Goal: Task Accomplishment & Management: Use online tool/utility

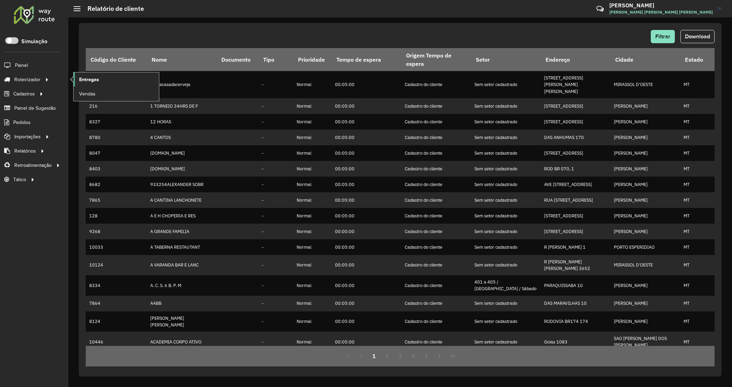
click at [85, 79] on span "Entregas" at bounding box center [89, 79] width 20 height 7
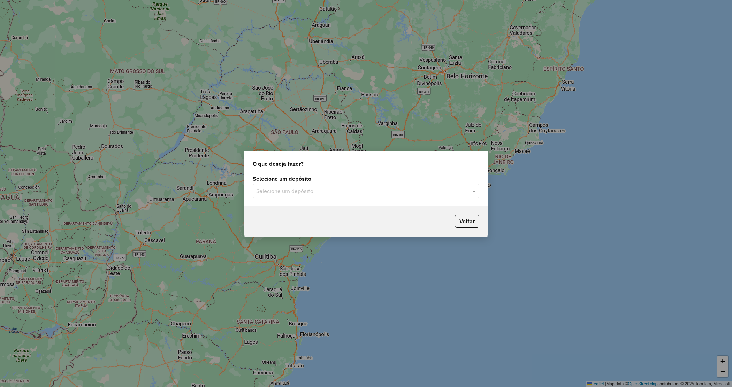
click at [331, 182] on label "Selecione um depósito" at bounding box center [366, 179] width 227 height 8
click at [330, 190] on input "text" at bounding box center [359, 191] width 206 height 8
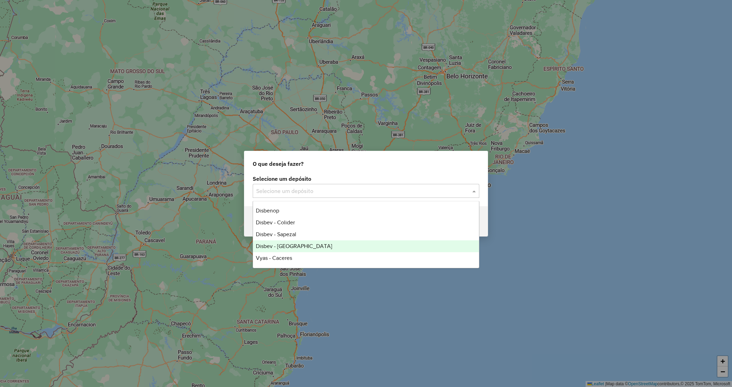
click at [294, 245] on span "Disbev - Tangara" at bounding box center [294, 246] width 76 height 6
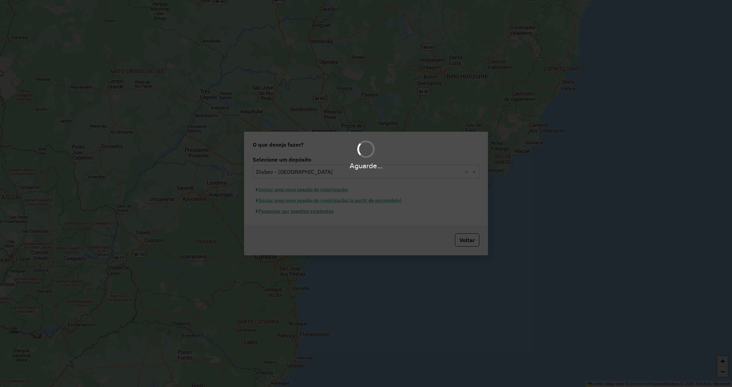
click at [297, 210] on div "Aguarde..." at bounding box center [366, 193] width 732 height 387
click at [296, 212] on hb-app "Aguarde... Pop-up bloqueado! Seu navegador bloqueou automáticamente a abertura …" at bounding box center [366, 193] width 732 height 387
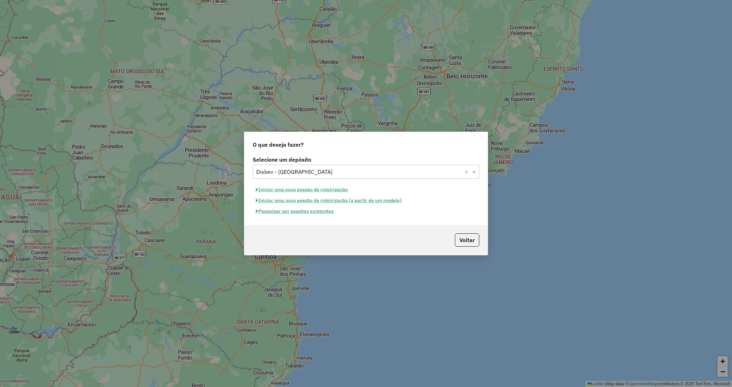
click at [296, 212] on button "Pesquisar por sessões existentes" at bounding box center [295, 211] width 84 height 11
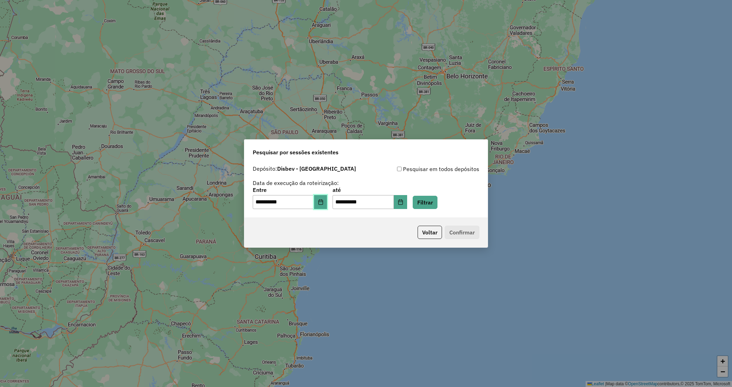
click at [323, 202] on button "Choose Date" at bounding box center [320, 202] width 13 height 14
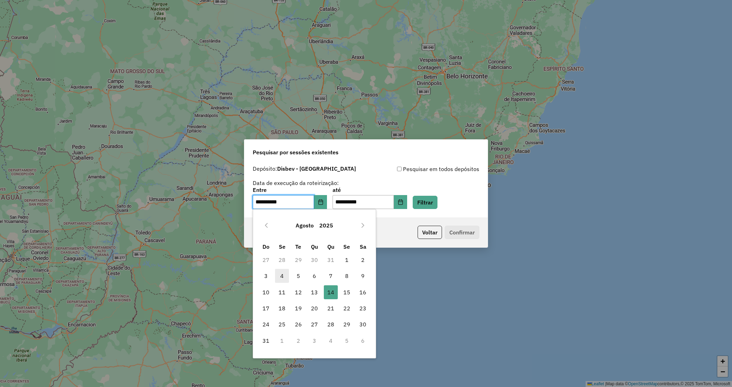
click at [281, 276] on span "4" at bounding box center [282, 276] width 14 height 14
type input "**********"
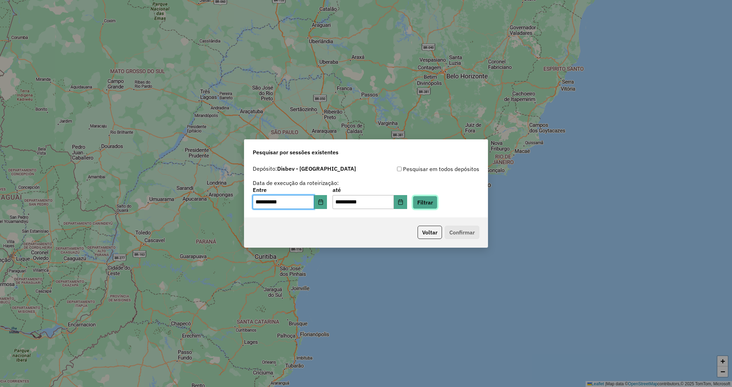
drag, startPoint x: 427, startPoint y: 203, endPoint x: 431, endPoint y: 206, distance: 5.6
click at [427, 204] on button "Filtrar" at bounding box center [425, 202] width 25 height 13
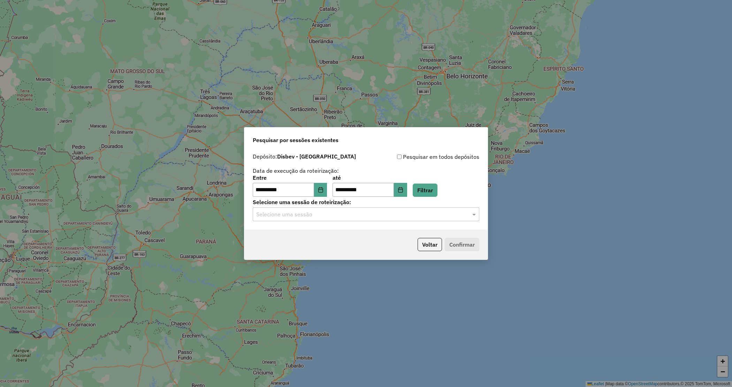
click at [325, 218] on input "text" at bounding box center [359, 215] width 206 height 8
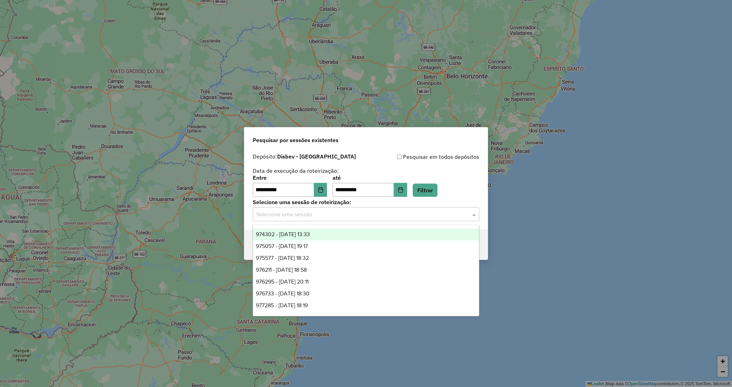
click at [310, 233] on span "974302 - 04/08/2025 13:33" at bounding box center [283, 235] width 54 height 6
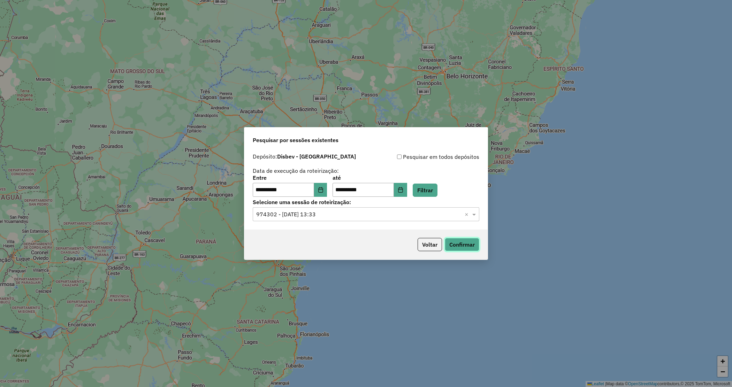
click at [467, 242] on button "Confirmar" at bounding box center [462, 244] width 35 height 13
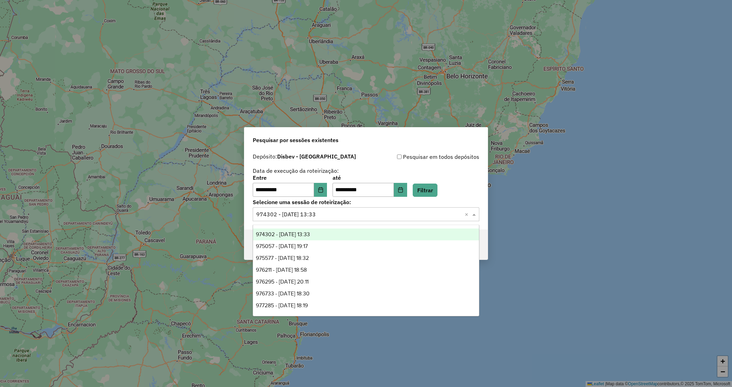
drag, startPoint x: 325, startPoint y: 213, endPoint x: 325, endPoint y: 242, distance: 29.0
click at [325, 214] on input "text" at bounding box center [359, 215] width 206 height 8
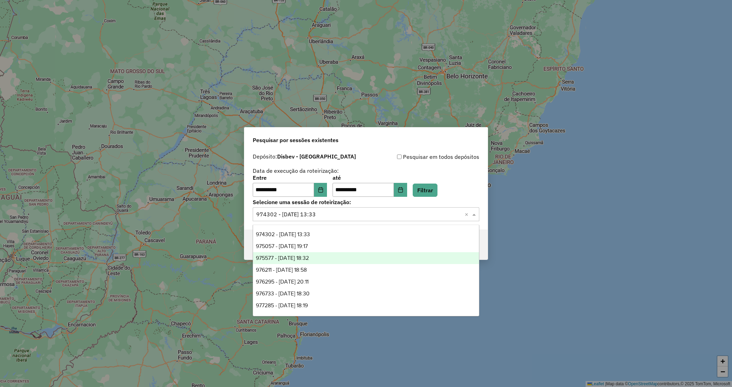
drag, startPoint x: 324, startPoint y: 243, endPoint x: 320, endPoint y: 254, distance: 11.9
click at [320, 254] on div "974302 - 04/08/2025 13:33 975057 - 05/08/2025 19:17 975577 - 06/08/2025 18:32 9…" at bounding box center [366, 300] width 226 height 142
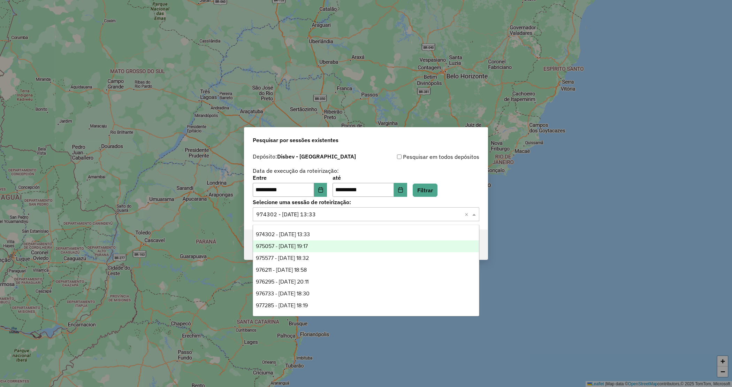
click at [331, 252] on div "974302 - 04/08/2025 13:33 975057 - 05/08/2025 19:17 975577 - 06/08/2025 18:32 9…" at bounding box center [366, 300] width 226 height 142
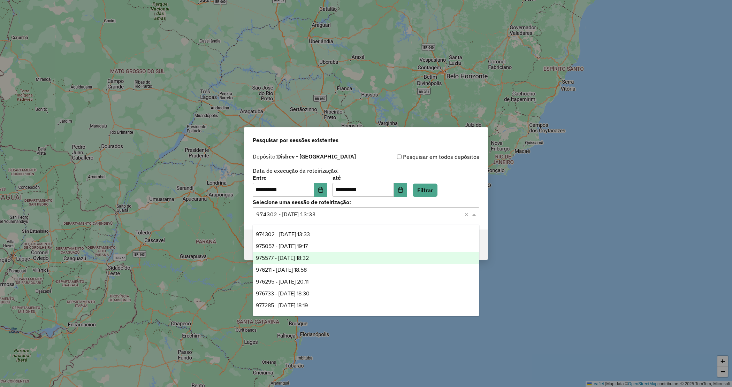
click at [331, 255] on div "975577 - 06/08/2025 18:32" at bounding box center [366, 258] width 226 height 12
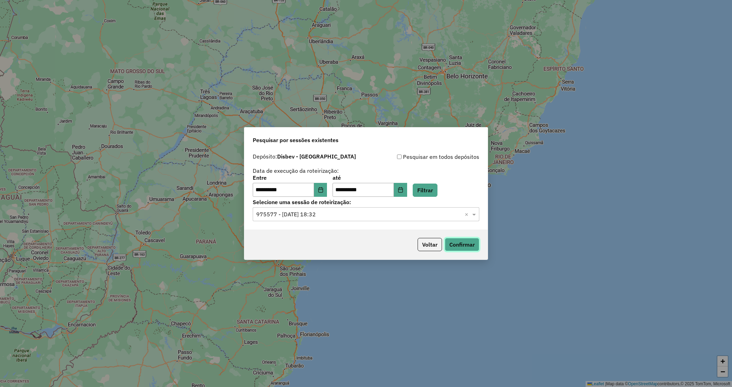
click at [470, 241] on button "Confirmar" at bounding box center [462, 244] width 35 height 13
click at [331, 217] on input "text" at bounding box center [359, 215] width 206 height 8
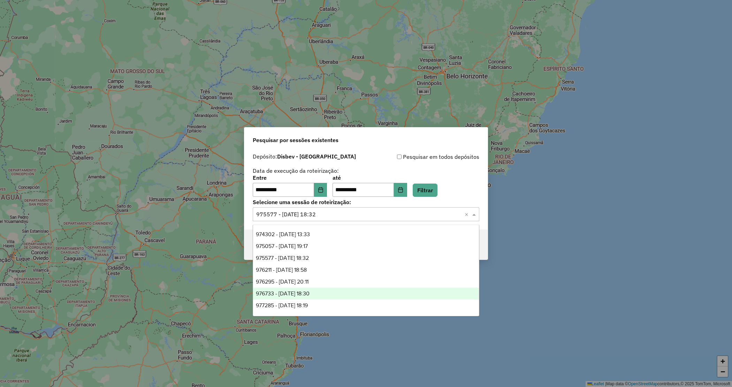
click at [310, 296] on span "976733 - 08/08/2025 18:30" at bounding box center [283, 294] width 54 height 6
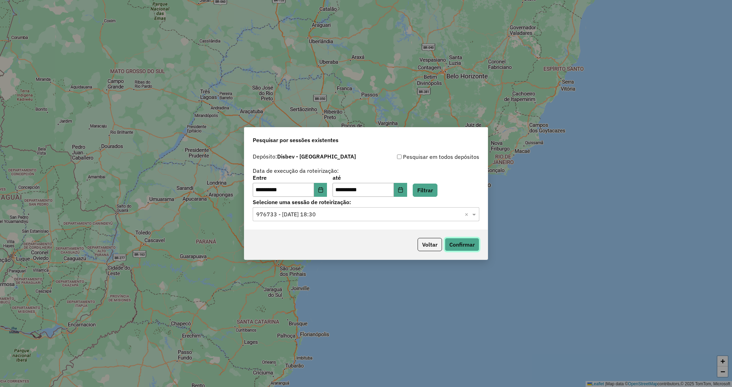
click at [454, 246] on button "Confirmar" at bounding box center [462, 244] width 35 height 13
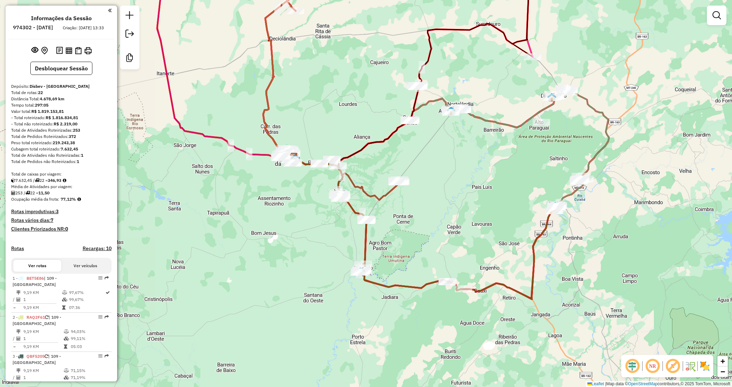
drag, startPoint x: 429, startPoint y: 249, endPoint x: 385, endPoint y: 210, distance: 59.3
click at [389, 208] on div "Janela de atendimento Grade de atendimento Capacidade Transportadoras Veículos …" at bounding box center [366, 193] width 732 height 387
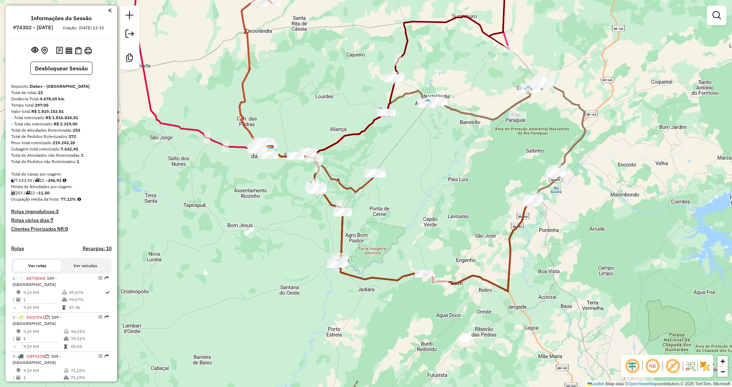
drag, startPoint x: 311, startPoint y: 236, endPoint x: 337, endPoint y: 264, distance: 38.2
click at [334, 267] on div "Janela de atendimento Grade de atendimento Capacidade Transportadoras Veículos …" at bounding box center [366, 193] width 732 height 387
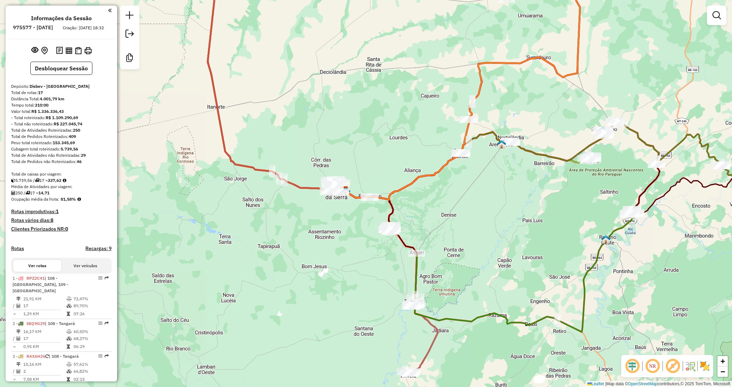
drag, startPoint x: 612, startPoint y: 223, endPoint x: 523, endPoint y: 211, distance: 89.7
click at [523, 211] on div "Janela de atendimento Grade de atendimento Capacidade Transportadoras Veículos …" at bounding box center [366, 193] width 732 height 387
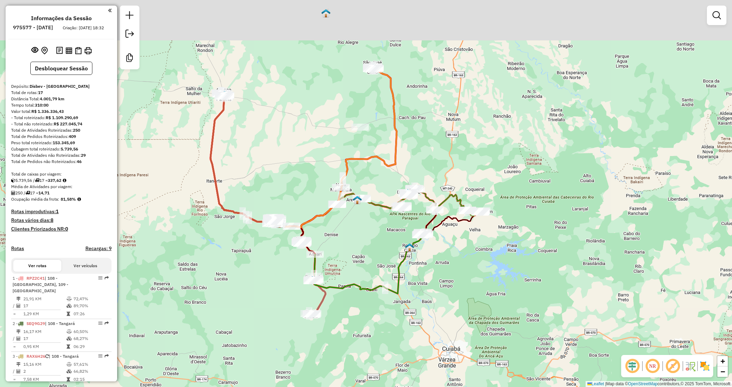
drag, startPoint x: 367, startPoint y: 56, endPoint x: 384, endPoint y: 168, distance: 112.5
click at [384, 168] on icon at bounding box center [338, 148] width 118 height 160
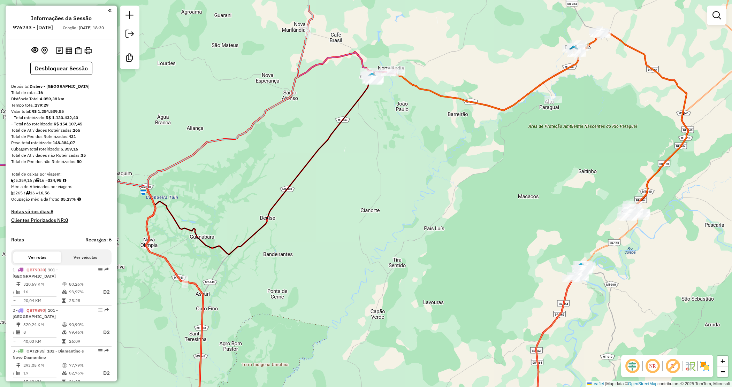
drag, startPoint x: 406, startPoint y: 91, endPoint x: 389, endPoint y: 105, distance: 22.5
click at [391, 108] on div "Janela de atendimento Grade de atendimento Capacidade Transportadoras Veículos …" at bounding box center [366, 193] width 732 height 387
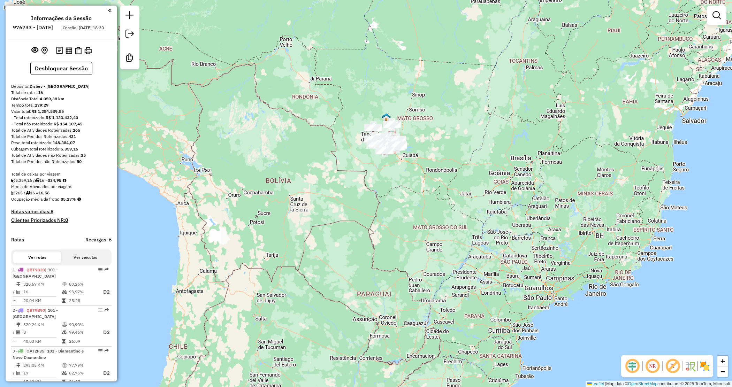
drag, startPoint x: 398, startPoint y: 88, endPoint x: 407, endPoint y: 103, distance: 17.8
click at [407, 103] on div "Janela de atendimento Grade de atendimento Capacidade Transportadoras Veículos …" at bounding box center [366, 193] width 732 height 387
